Goal: Transaction & Acquisition: Purchase product/service

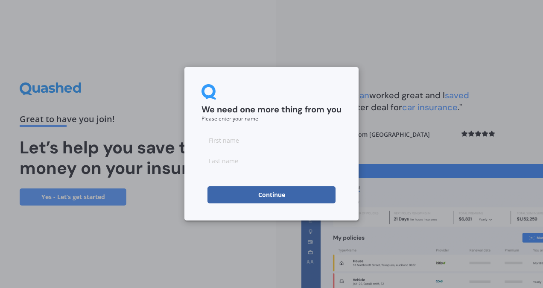
click at [225, 138] on input at bounding box center [272, 140] width 140 height 17
type input "[PERSON_NAME]"
click at [199, 241] on div "We need one more thing from you Please enter your name [PERSON_NAME] Continue" at bounding box center [271, 144] width 543 height 288
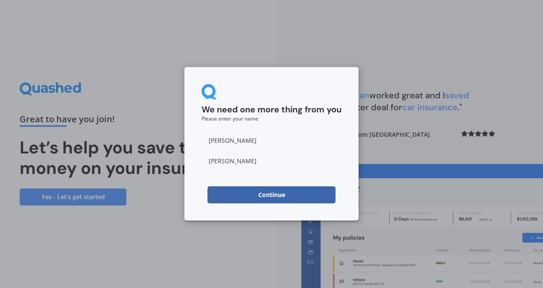
click at [239, 189] on button "Continue" at bounding box center [272, 194] width 128 height 17
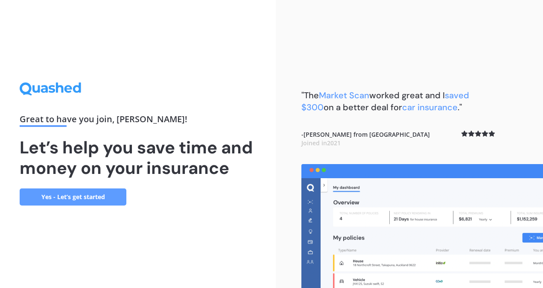
click at [73, 202] on link "Yes - Let’s get started" at bounding box center [73, 196] width 107 height 17
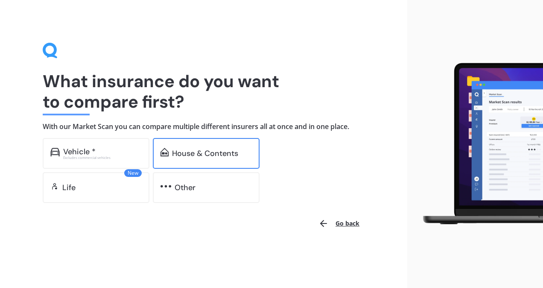
click at [187, 154] on div "House & Contents" at bounding box center [205, 153] width 66 height 9
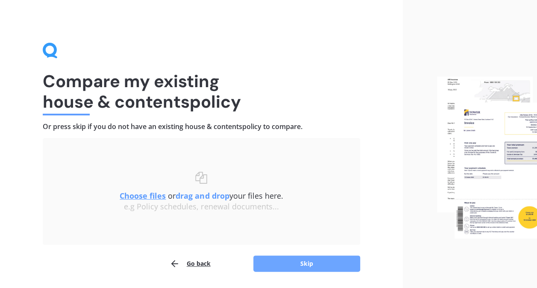
click at [303, 267] on button "Skip" at bounding box center [306, 263] width 107 height 16
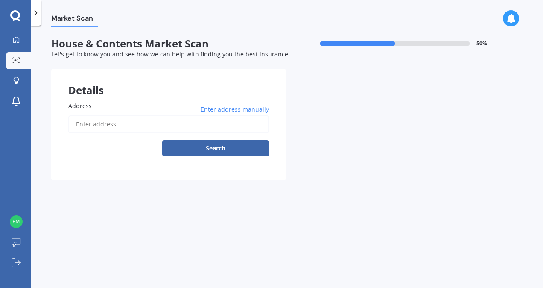
click at [130, 120] on input "Address" at bounding box center [168, 124] width 201 height 18
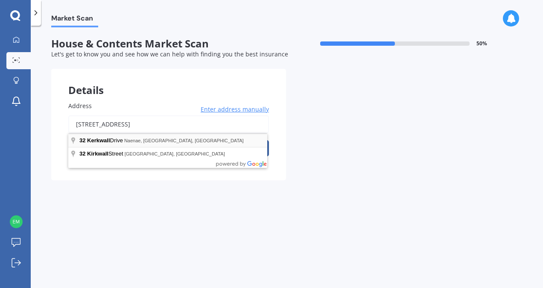
type input "[STREET_ADDRESS]"
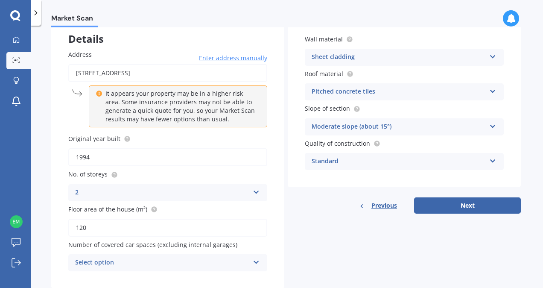
scroll to position [74, 0]
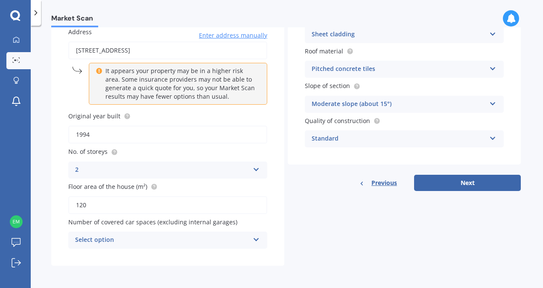
click at [256, 237] on icon at bounding box center [256, 238] width 7 height 6
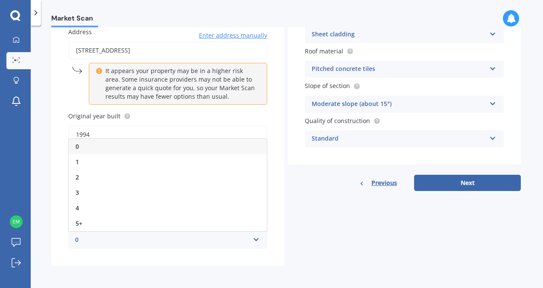
click at [111, 147] on div "0" at bounding box center [168, 146] width 198 height 15
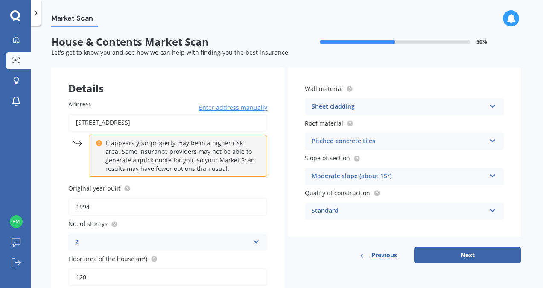
scroll to position [1, 0]
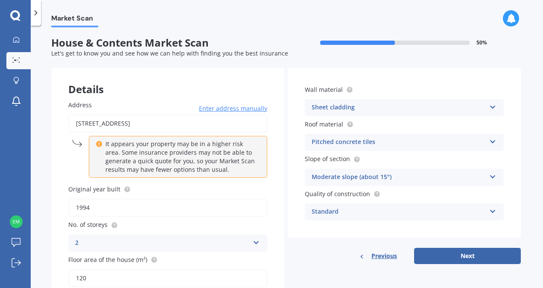
click at [490, 107] on icon at bounding box center [493, 106] width 7 height 6
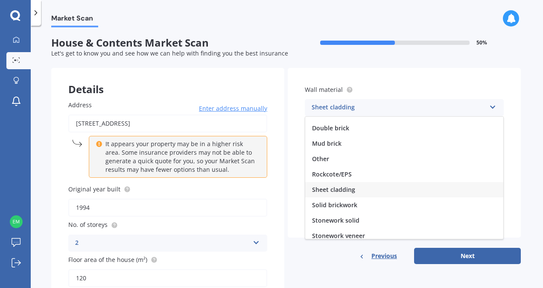
scroll to position [77, 0]
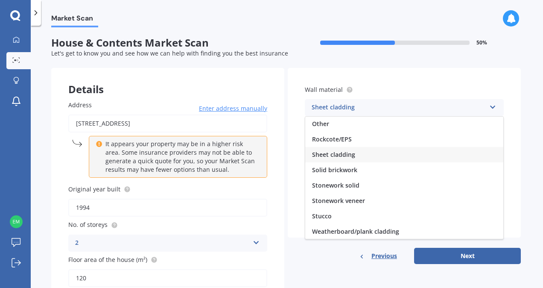
click at [394, 153] on div "Sheet cladding" at bounding box center [404, 154] width 198 height 15
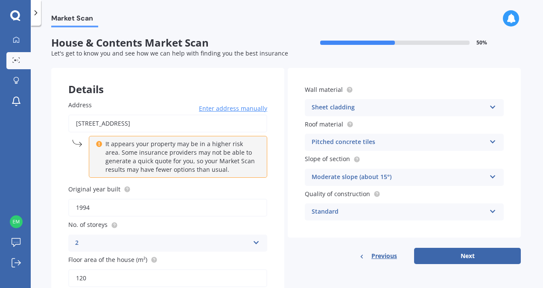
click at [490, 142] on icon at bounding box center [493, 140] width 7 height 6
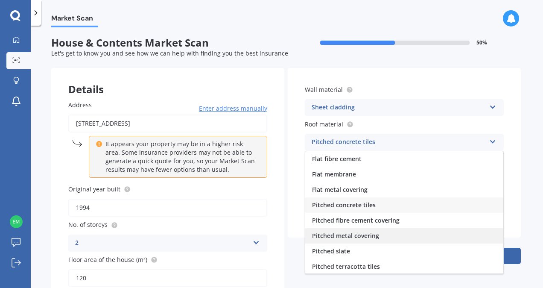
click at [346, 236] on span "Pitched metal covering" at bounding box center [345, 236] width 67 height 8
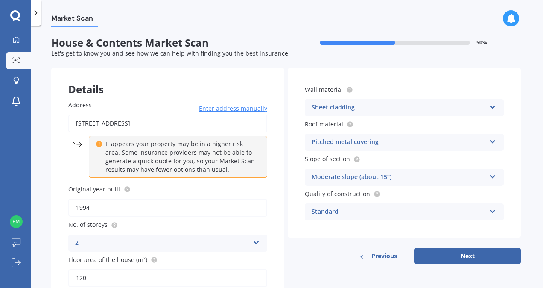
click at [490, 176] on icon at bounding box center [493, 175] width 7 height 6
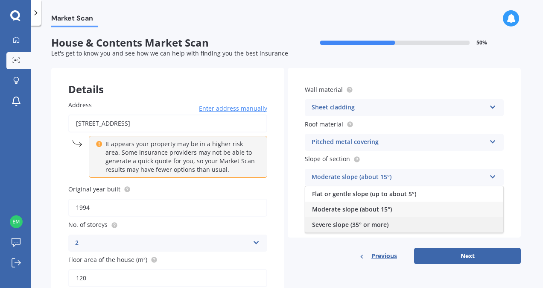
click at [373, 226] on span "Severe slope (35° or more)" at bounding box center [350, 224] width 76 height 8
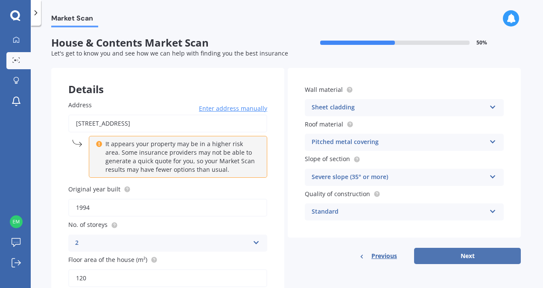
click at [467, 261] on button "Next" at bounding box center [467, 256] width 107 height 16
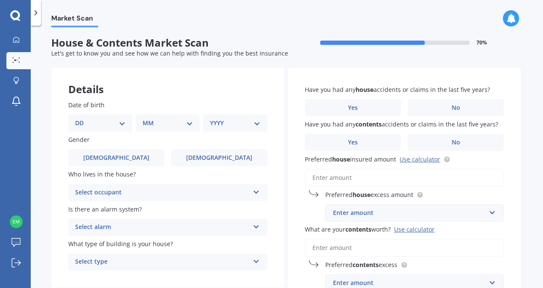
scroll to position [0, 0]
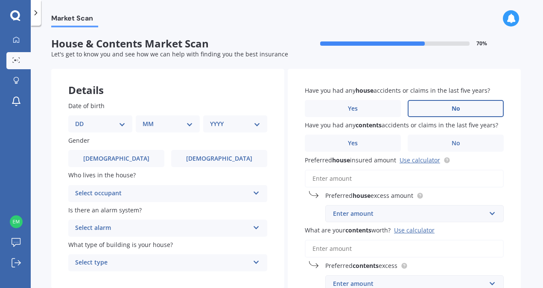
click at [456, 106] on span "No" at bounding box center [456, 108] width 9 height 7
click at [0, 0] on input "No" at bounding box center [0, 0] width 0 height 0
click at [455, 144] on span "No" at bounding box center [456, 143] width 9 height 7
click at [0, 0] on input "No" at bounding box center [0, 0] width 0 height 0
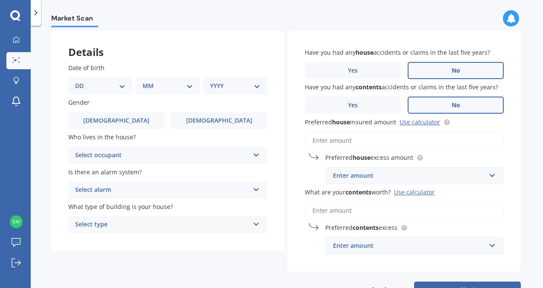
scroll to position [39, 0]
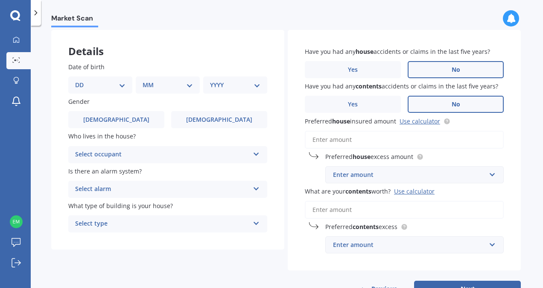
click at [365, 139] on input "Preferred house insured amount Use calculator" at bounding box center [404, 140] width 199 height 18
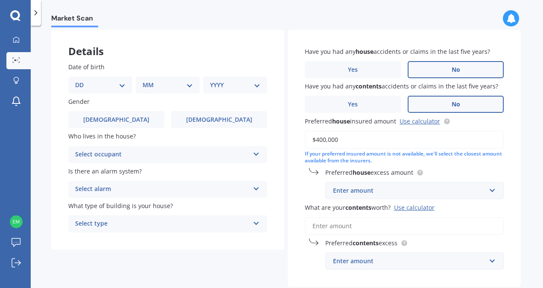
type input "$400,000"
click at [438, 193] on div "Enter amount" at bounding box center [409, 190] width 153 height 9
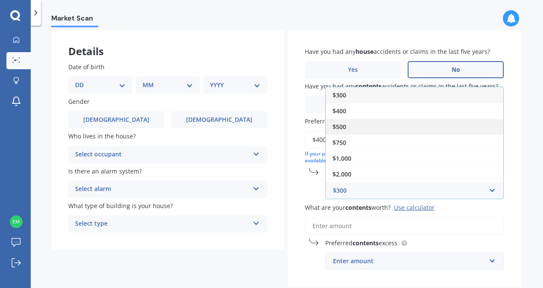
click at [344, 128] on span "$500" at bounding box center [340, 127] width 14 height 8
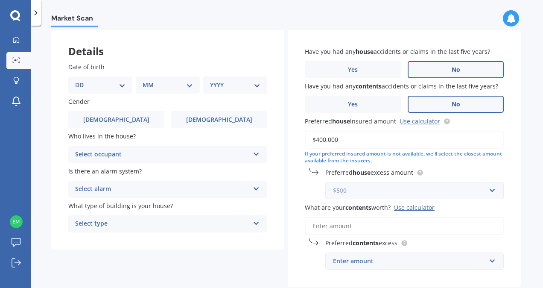
scroll to position [85, 0]
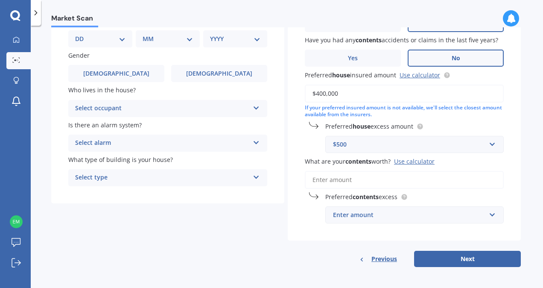
click at [388, 179] on input "What are your contents worth? Use calculator" at bounding box center [404, 180] width 199 height 18
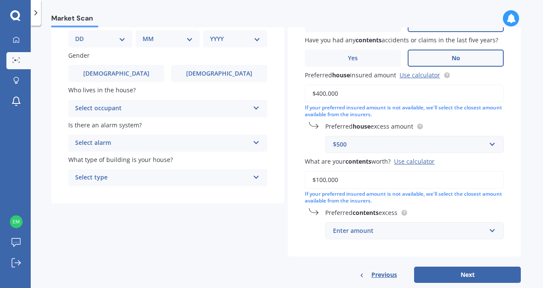
type input "$100,000"
click at [417, 231] on div "Enter amount" at bounding box center [409, 230] width 153 height 9
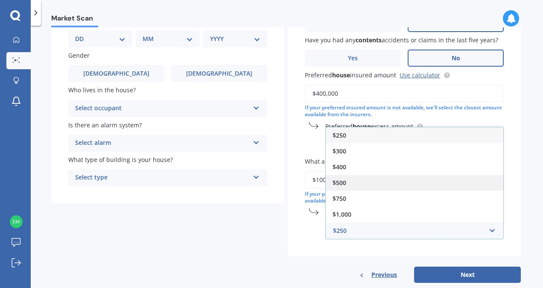
click at [360, 185] on div "$500" at bounding box center [415, 183] width 178 height 16
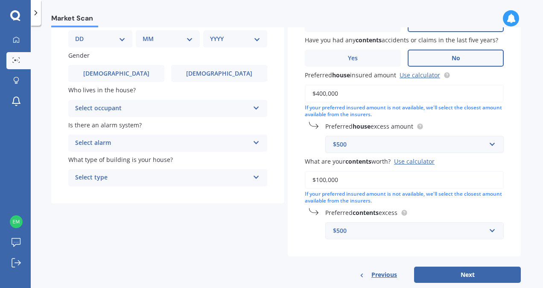
click at [351, 142] on div "$500" at bounding box center [409, 144] width 153 height 9
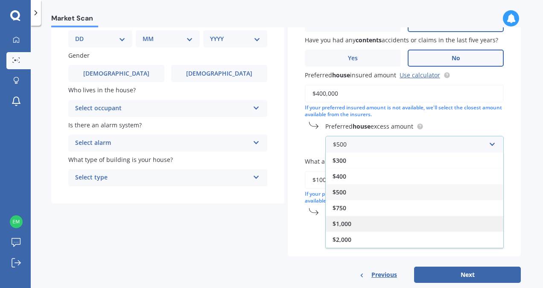
click at [344, 226] on span "$1,000" at bounding box center [342, 224] width 19 height 8
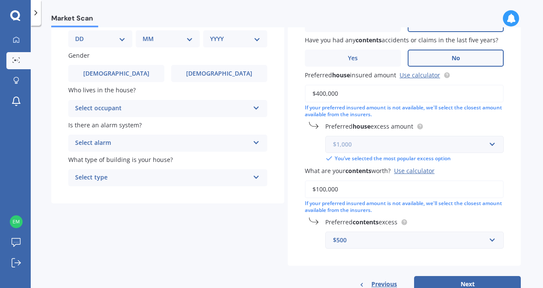
scroll to position [112, 0]
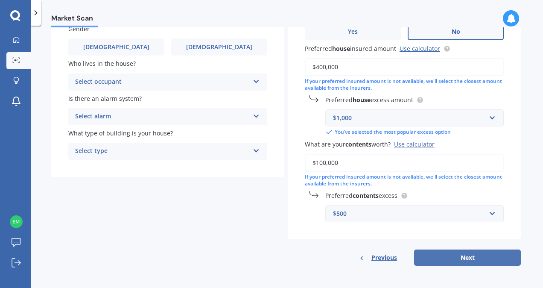
click at [469, 255] on button "Next" at bounding box center [467, 258] width 107 height 16
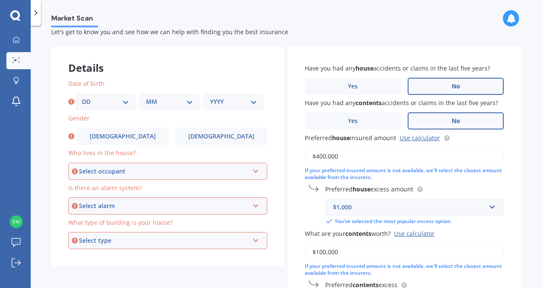
scroll to position [0, 0]
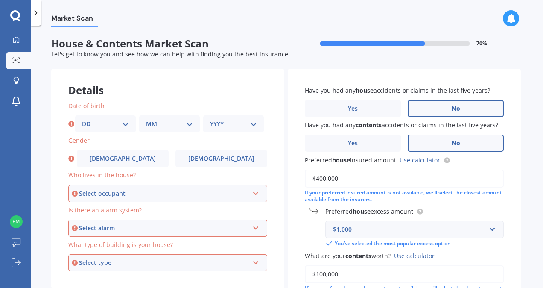
click at [72, 123] on icon at bounding box center [71, 124] width 6 height 9
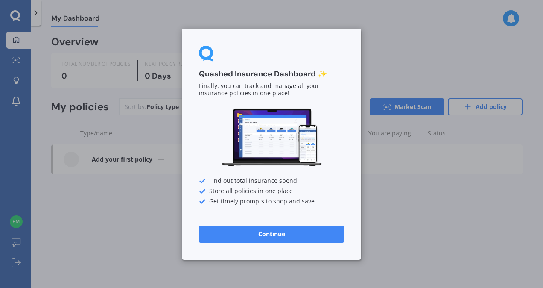
click at [133, 201] on div "Quashed Insurance Dashboard ✨ Finally, you can track and manage all your insura…" at bounding box center [271, 144] width 543 height 288
